Goal: Task Accomplishment & Management: Use online tool/utility

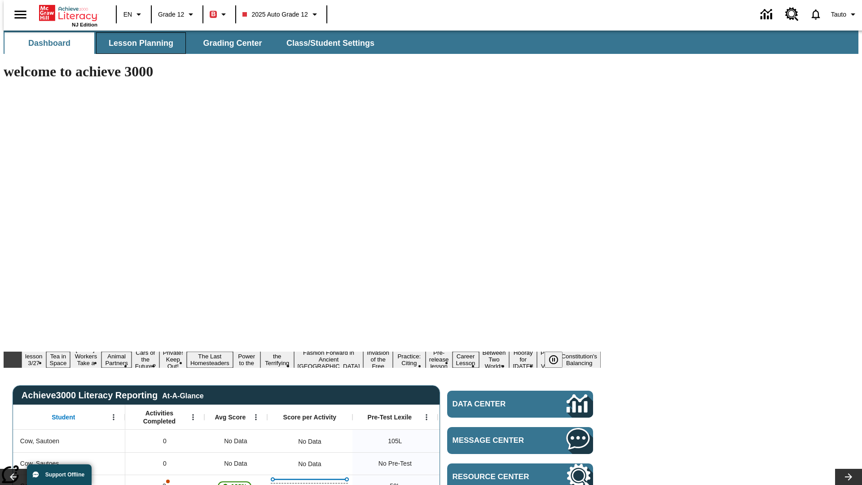
click at [137, 43] on span "Lesson Planning" at bounding box center [141, 43] width 65 height 10
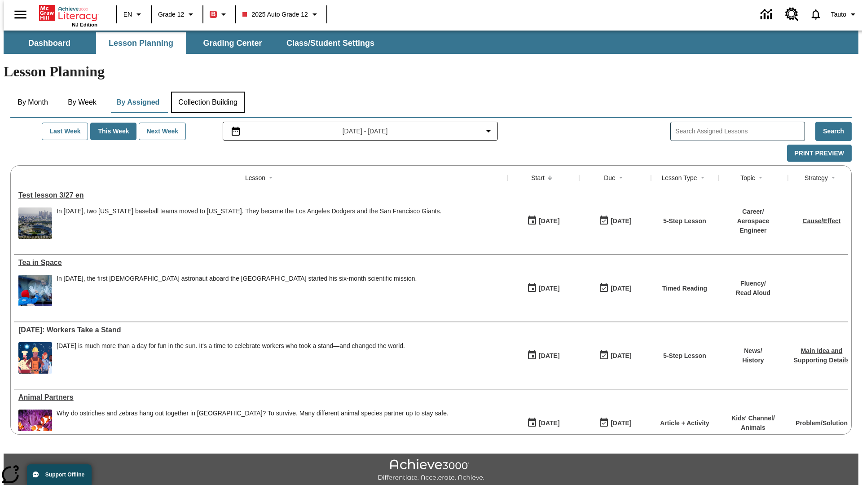
click at [208, 92] on button "Collection Building" at bounding box center [208, 103] width 74 height 22
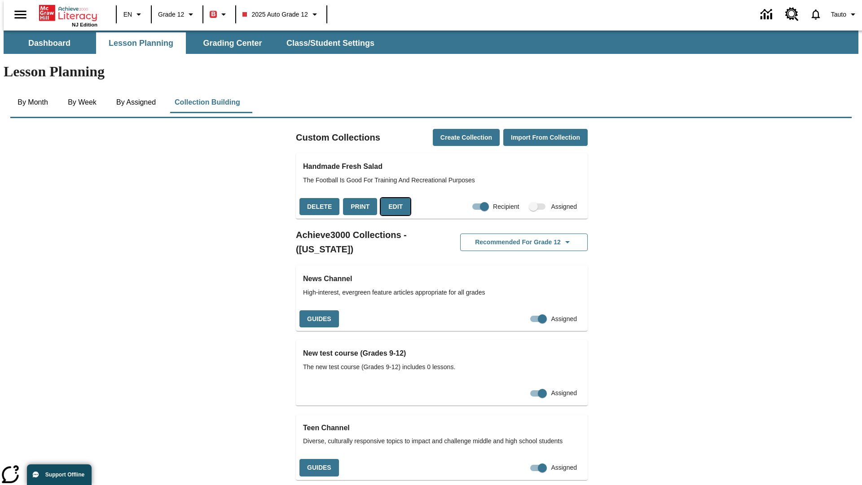
click at [393, 198] on button "Edit" at bounding box center [396, 207] width 30 height 18
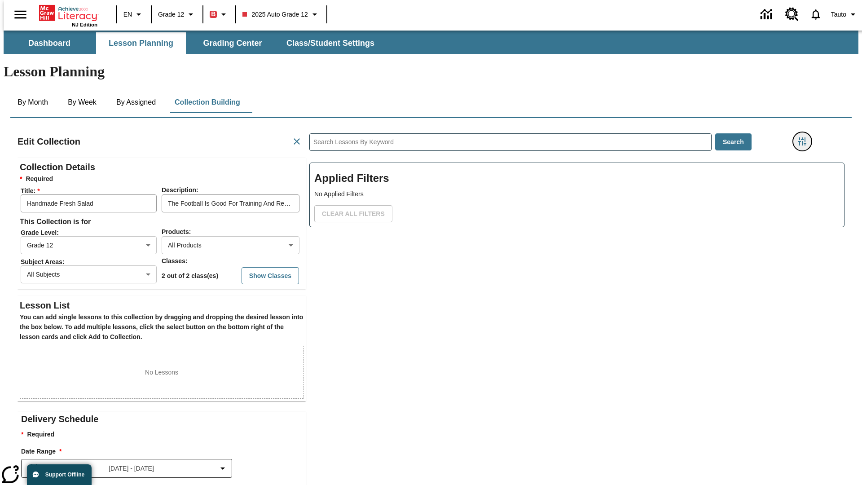
click at [805, 137] on icon "Filters Side menu" at bounding box center [803, 141] width 8 height 8
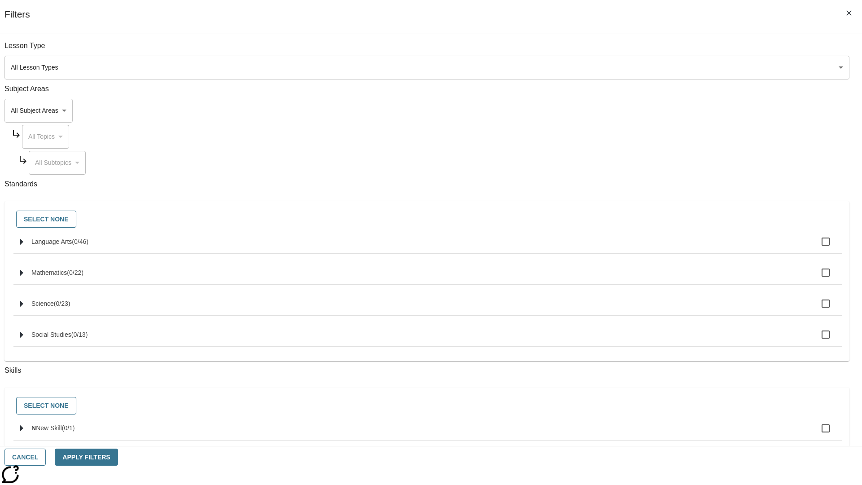
click at [647, 111] on body "Skip to main content NJ Edition EN Grade 12 B 2025 Auto Grade 12 0 Tauto Dashbo…" at bounding box center [431, 312] width 855 height 563
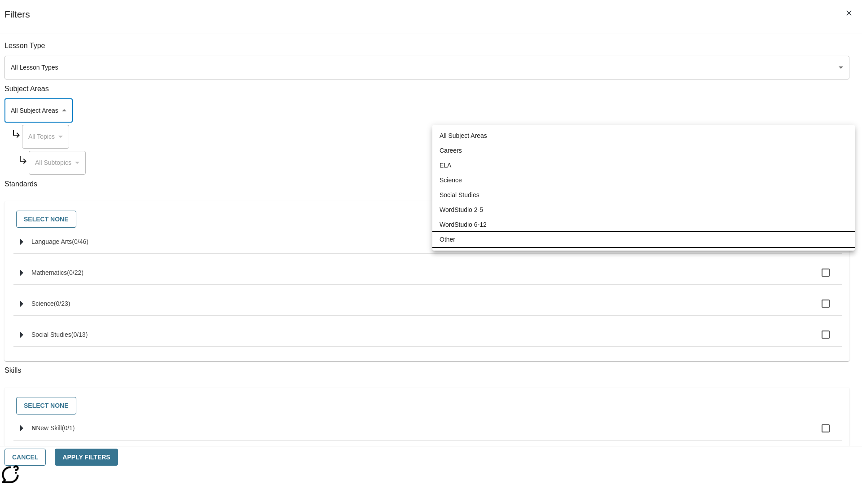
click at [644, 239] on li "Other" at bounding box center [644, 239] width 423 height 15
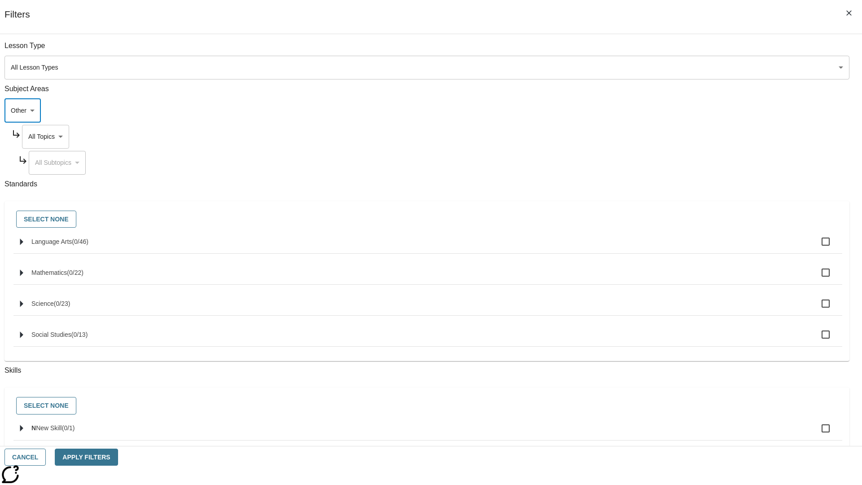
type input "0"
click at [655, 137] on body "Skip to main content NJ Edition EN Grade 12 B 2025 Auto Grade 12 0 Tauto Dashbo…" at bounding box center [431, 312] width 855 height 563
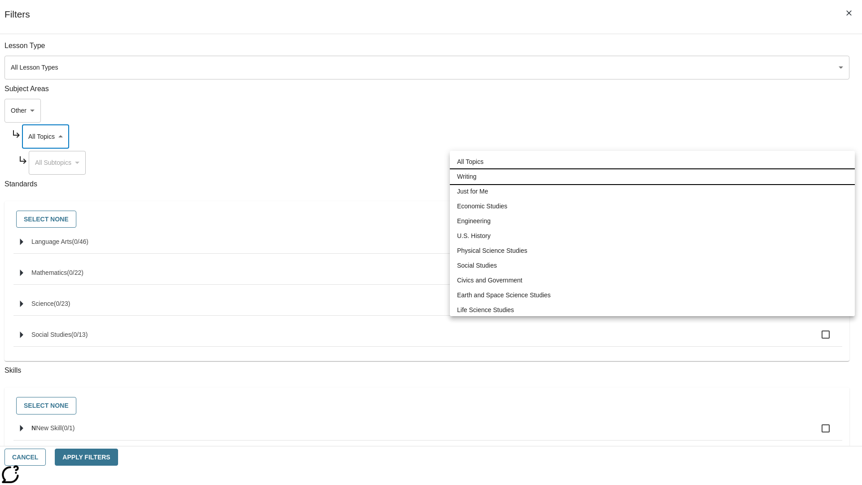
click at [653, 177] on li "Writing" at bounding box center [652, 176] width 405 height 15
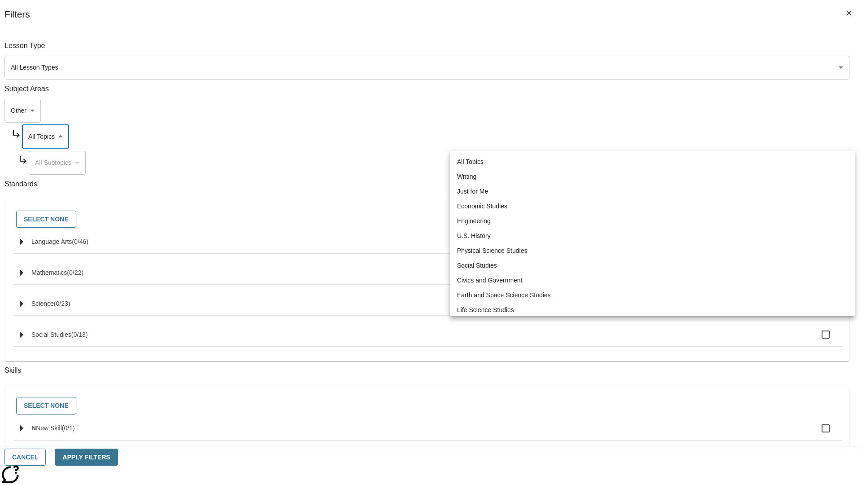
type input "6"
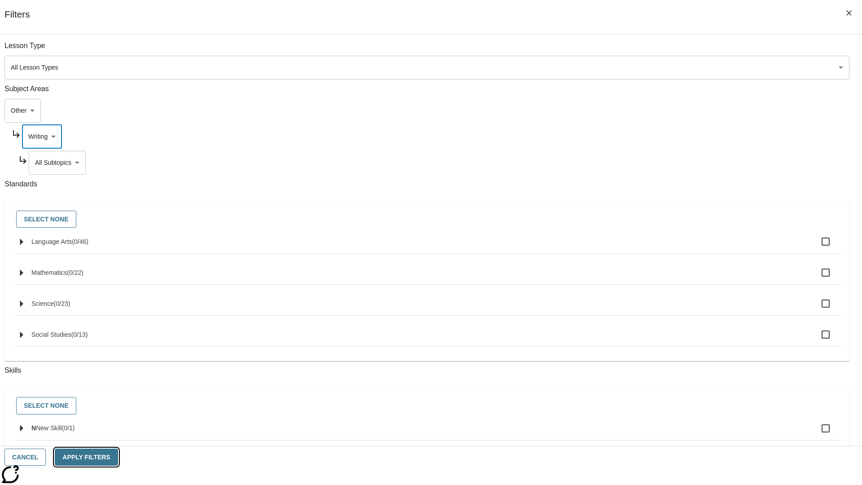
click at [118, 457] on button "Apply Filters" at bounding box center [86, 458] width 63 height 18
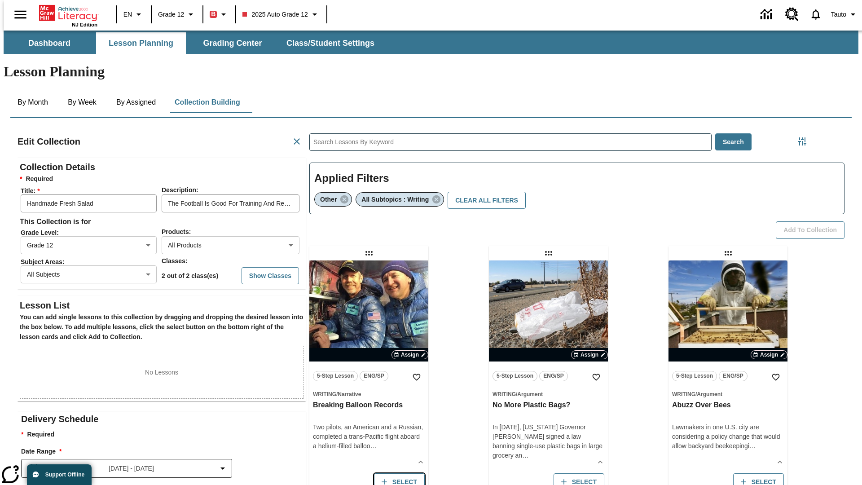
click at [397, 473] on button "Select" at bounding box center [399, 482] width 51 height 18
click at [813, 221] on button "Add to Collection" at bounding box center [810, 230] width 69 height 18
click at [397, 473] on button "Select" at bounding box center [399, 482] width 51 height 18
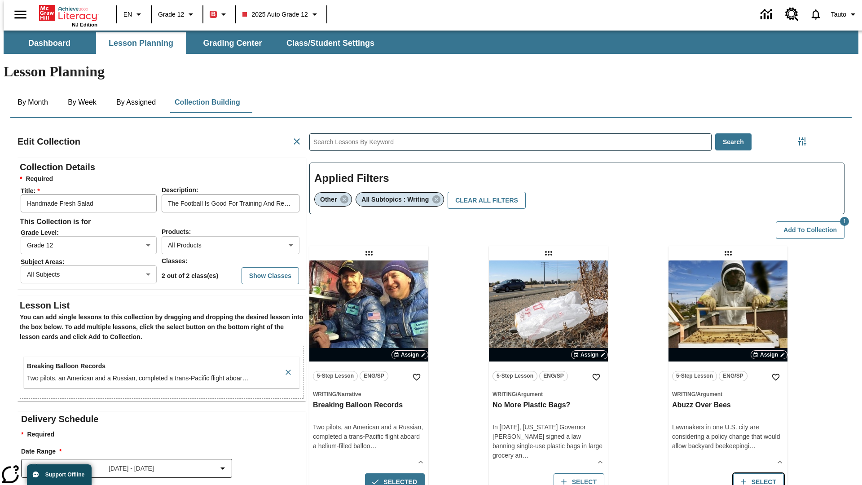
click at [761, 473] on button "Select" at bounding box center [759, 482] width 51 height 18
